Goal: Task Accomplishment & Management: Manage account settings

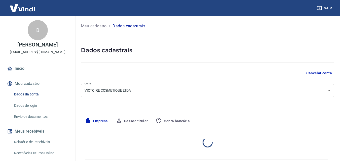
select select "MG"
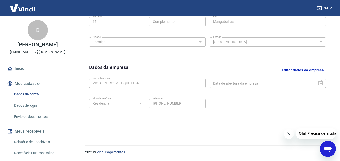
scroll to position [111, 0]
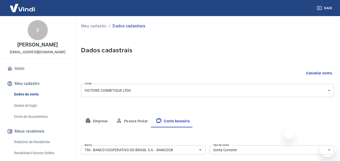
select select "1"
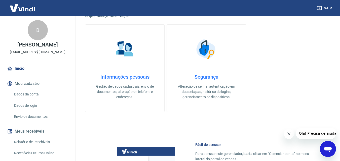
scroll to position [126, 0]
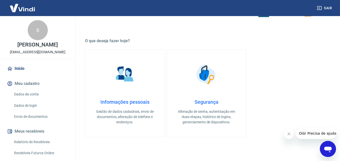
click at [39, 52] on p "victoirecosmetiquemkt@gmail.com" at bounding box center [38, 52] width 56 height 5
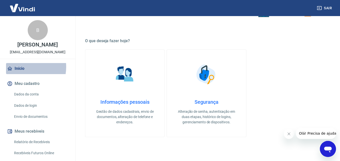
click at [20, 67] on link "Início" at bounding box center [37, 68] width 63 height 11
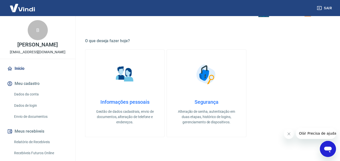
click at [36, 28] on div "B" at bounding box center [38, 30] width 20 height 20
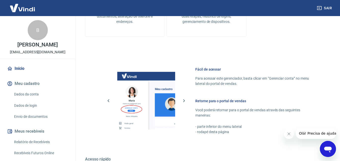
scroll to position [202, 0]
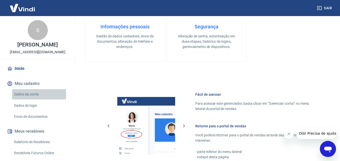
click at [32, 95] on link "Dados da conta" at bounding box center [40, 94] width 57 height 10
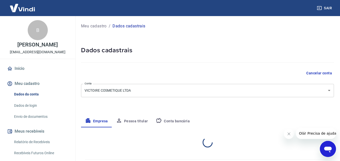
select select "MG"
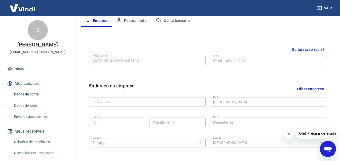
scroll to position [202, 0]
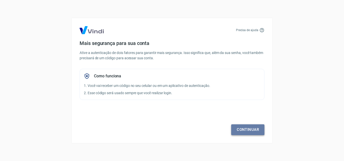
click at [249, 129] on link "Continuar" at bounding box center [247, 130] width 33 height 11
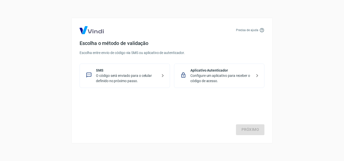
click at [113, 79] on p "O código será enviado para o celular definido no próximo passo." at bounding box center [127, 78] width 62 height 11
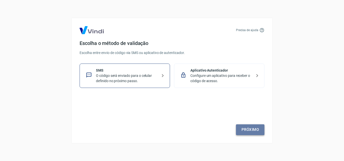
click at [254, 130] on link "Próximo" at bounding box center [250, 130] width 28 height 11
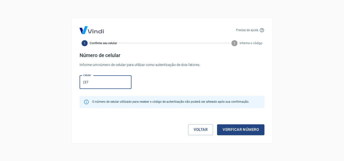
type input "(37) 99937-4840"
click at [240, 130] on button "Verificar número" at bounding box center [240, 130] width 47 height 11
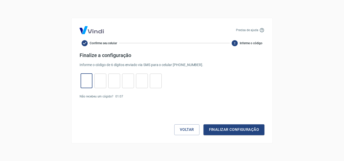
click at [89, 83] on input "tel" at bounding box center [87, 81] width 12 height 11
type input "9"
type input "0"
type input "3"
type input "9"
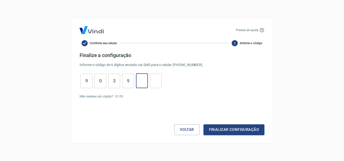
type input "1"
type input "9"
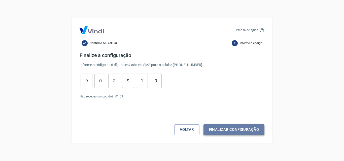
click at [253, 131] on button "Finalizar configuração" at bounding box center [234, 130] width 61 height 11
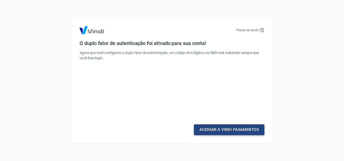
click at [227, 131] on link "Acessar a Vindi Pagamentos" at bounding box center [229, 130] width 71 height 11
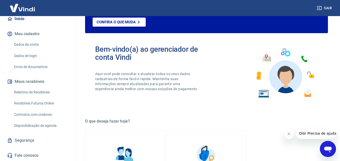
scroll to position [176, 0]
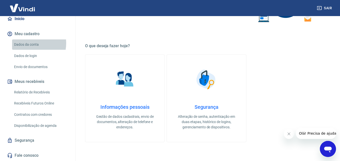
click at [27, 43] on link "Dados da conta" at bounding box center [40, 45] width 57 height 10
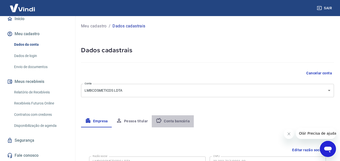
click at [181, 122] on button "Conta bancária" at bounding box center [173, 122] width 42 height 12
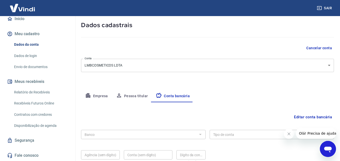
scroll to position [68, 0]
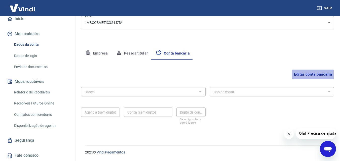
click at [310, 75] on button "Editar conta bancária" at bounding box center [313, 75] width 42 height 10
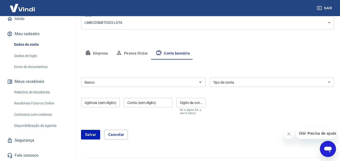
click at [108, 84] on input "Banco" at bounding box center [139, 82] width 113 height 6
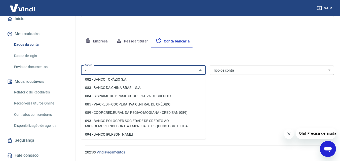
scroll to position [0, 0]
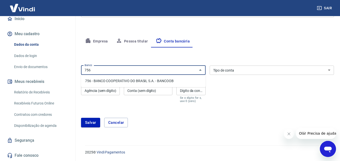
click at [142, 79] on li "756 - BANCO COOPERATIVO DO BRASIL S.A. - BANCOOB" at bounding box center [143, 81] width 125 height 8
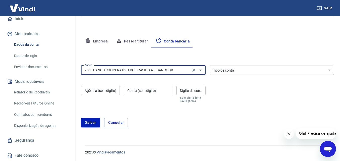
type input "756 - BANCO COOPERATIVO DO BRASIL S.A. - BANCOOB"
click at [232, 70] on select "Conta Corrente Conta Poupança" at bounding box center [272, 70] width 125 height 9
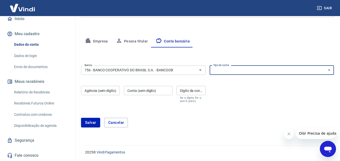
select select "1"
click at [210, 66] on select "Conta Corrente Conta Poupança" at bounding box center [272, 70] width 125 height 9
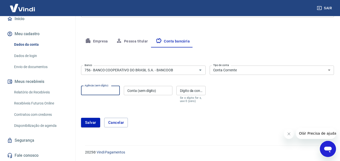
click at [112, 93] on input "Agência (sem dígito)" at bounding box center [100, 90] width 39 height 9
type input "401"
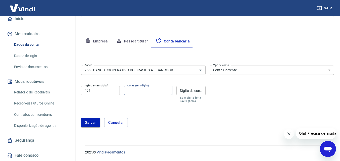
click at [150, 93] on input "Conta (sem dígito)" at bounding box center [148, 90] width 49 height 9
type input "8388"
click at [185, 93] on input "Dígito da conta" at bounding box center [191, 90] width 29 height 9
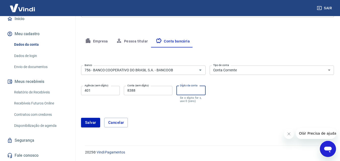
type input "7"
click at [91, 124] on button "Salvar" at bounding box center [90, 123] width 19 height 10
click at [98, 93] on input "401" at bounding box center [100, 90] width 39 height 9
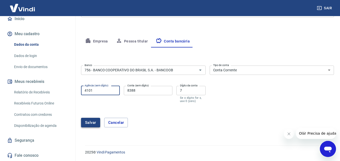
type input "4101"
click at [89, 124] on button "Salvar" at bounding box center [90, 123] width 19 height 10
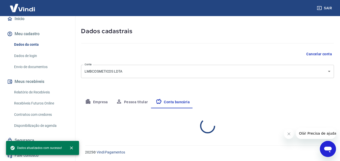
select select "1"
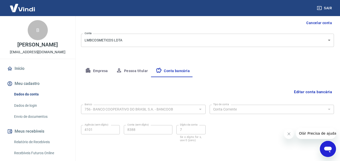
click at [136, 69] on button "Pessoa titular" at bounding box center [132, 71] width 40 height 12
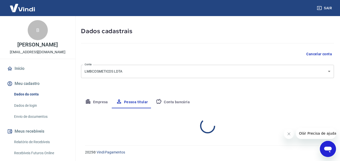
scroll to position [40, 0]
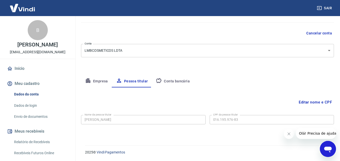
click at [101, 82] on button "Empresa" at bounding box center [96, 82] width 31 height 12
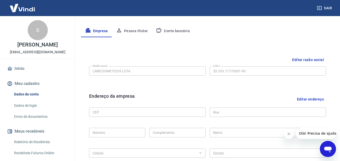
scroll to position [141, 0]
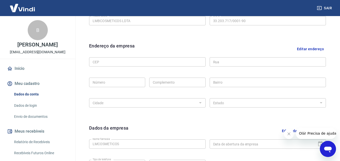
click at [307, 48] on button "Editar endereço" at bounding box center [310, 49] width 31 height 13
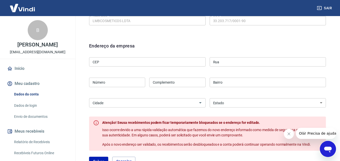
click at [110, 63] on input "CEP" at bounding box center [147, 61] width 117 height 9
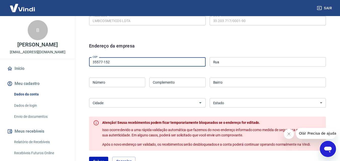
type input "35577-152"
click at [235, 64] on input "Rua" at bounding box center [268, 61] width 117 height 9
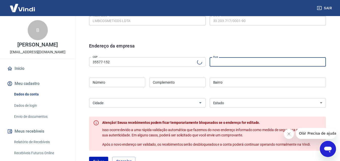
type input "Rua [PERSON_NAME]"
type input "Vila [PERSON_NAME]"
select select "MG"
type input "Formiga"
click at [123, 81] on input "Número" at bounding box center [117, 82] width 56 height 9
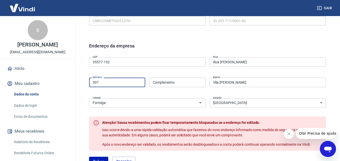
type input "307"
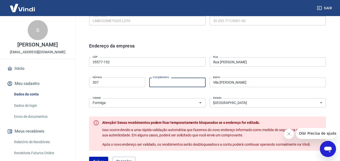
click at [163, 82] on input "Complemento" at bounding box center [177, 82] width 56 height 9
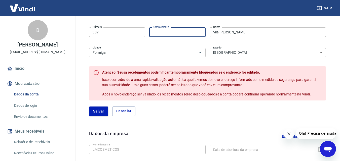
scroll to position [216, 0]
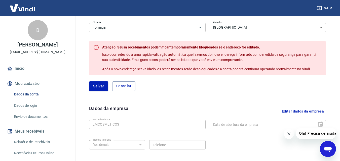
click at [102, 85] on button "Salvar" at bounding box center [98, 87] width 19 height 10
select select "MG"
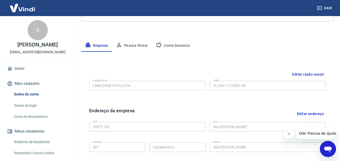
scroll to position [51, 0]
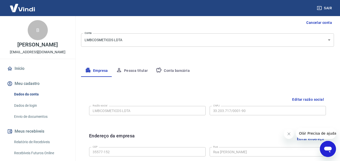
click at [130, 69] on button "Pessoa titular" at bounding box center [132, 71] width 40 height 12
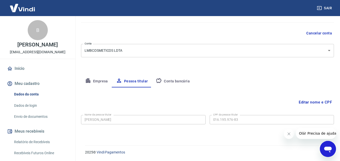
scroll to position [15, 0]
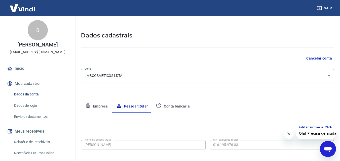
click at [176, 106] on button "Conta bancária" at bounding box center [173, 107] width 42 height 12
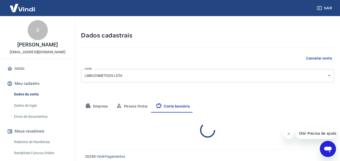
select select "1"
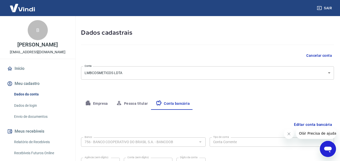
scroll to position [0, 0]
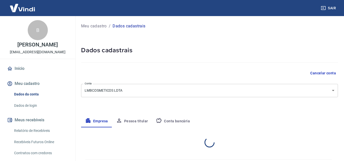
select select "MG"
